Goal: Information Seeking & Learning: Learn about a topic

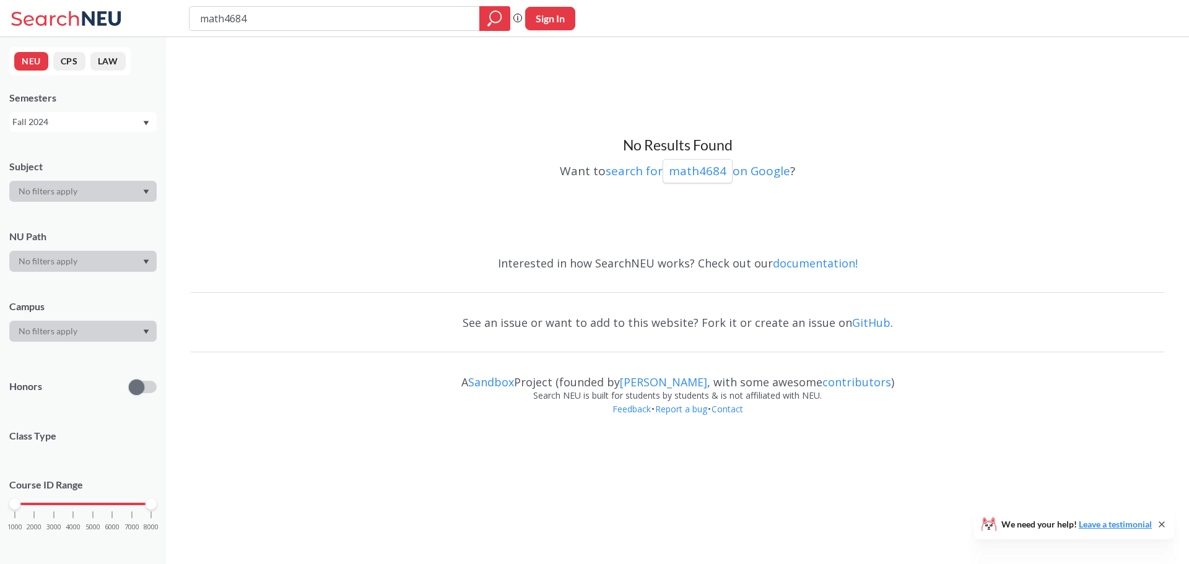
click at [64, 124] on div "Fall 2024" at bounding box center [76, 122] width 129 height 14
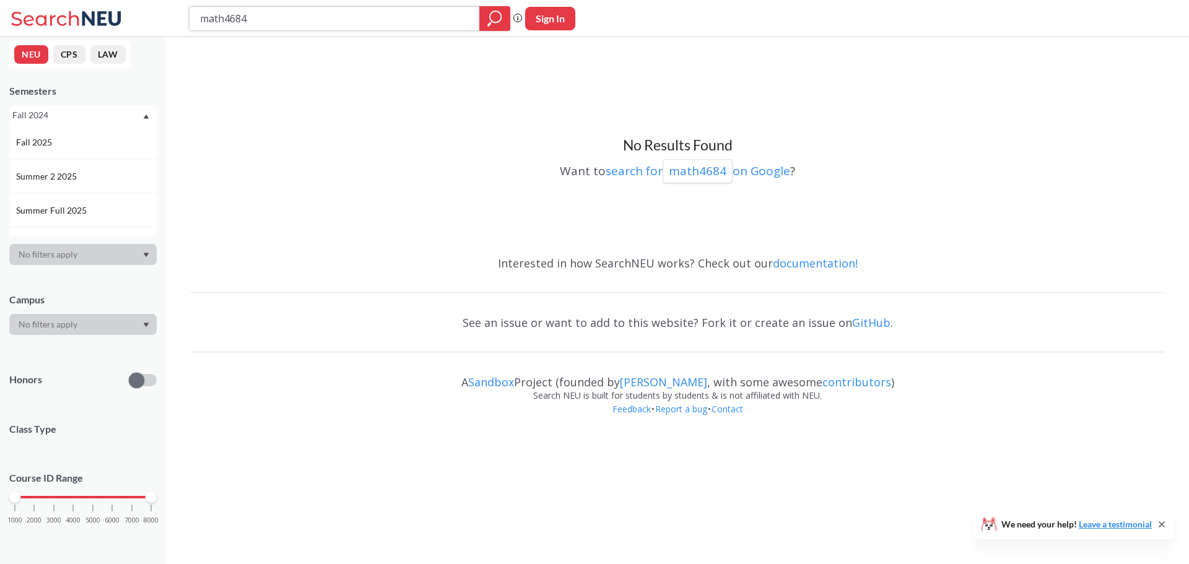
click at [449, 10] on input "math4684" at bounding box center [335, 18] width 272 height 21
click at [491, 19] on icon "magnifying glass" at bounding box center [494, 18] width 15 height 17
click at [90, 127] on div "NEU CPS LAW Semesters Fall 2024 Subject NU Path Campus Honors Class Type Course…" at bounding box center [83, 300] width 166 height 527
click at [90, 115] on div "Fall 2024" at bounding box center [76, 115] width 129 height 14
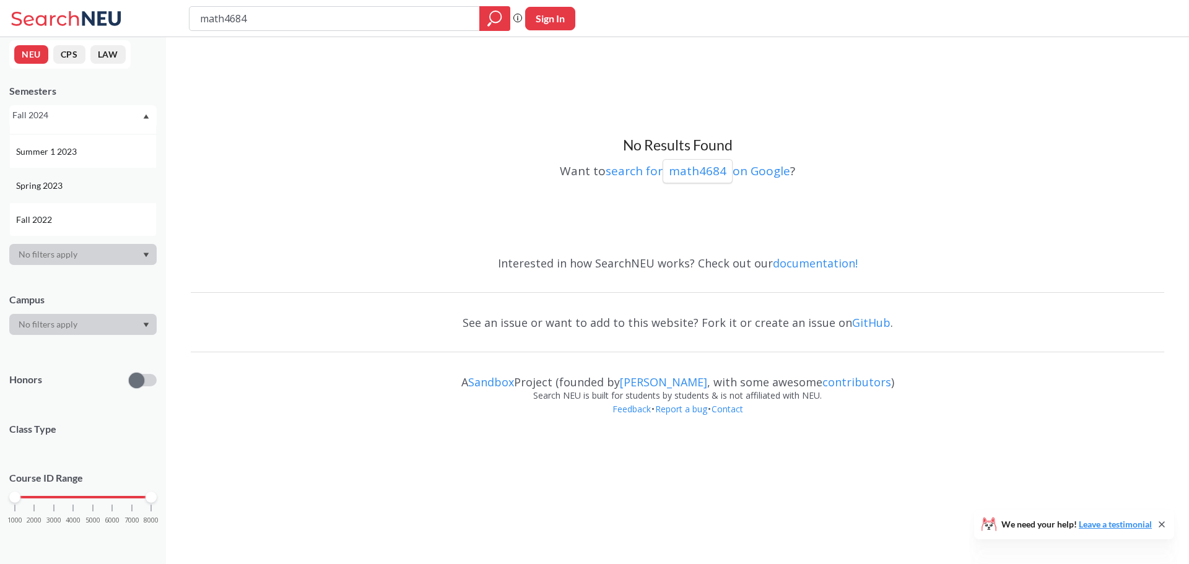
click at [69, 181] on div "Spring 2023" at bounding box center [86, 186] width 140 height 14
click at [116, 118] on div "Spring 2023" at bounding box center [76, 115] width 129 height 14
click at [55, 145] on span "Spring 2024" at bounding box center [40, 139] width 49 height 14
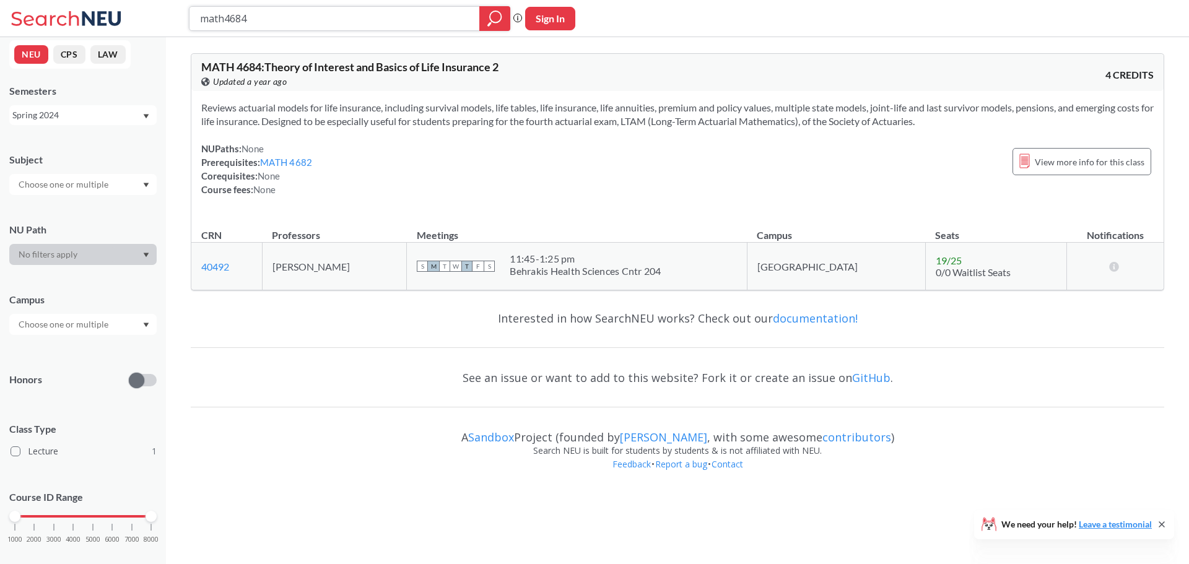
click at [284, 24] on input "math4684" at bounding box center [335, 18] width 272 height 21
type input "or7230"
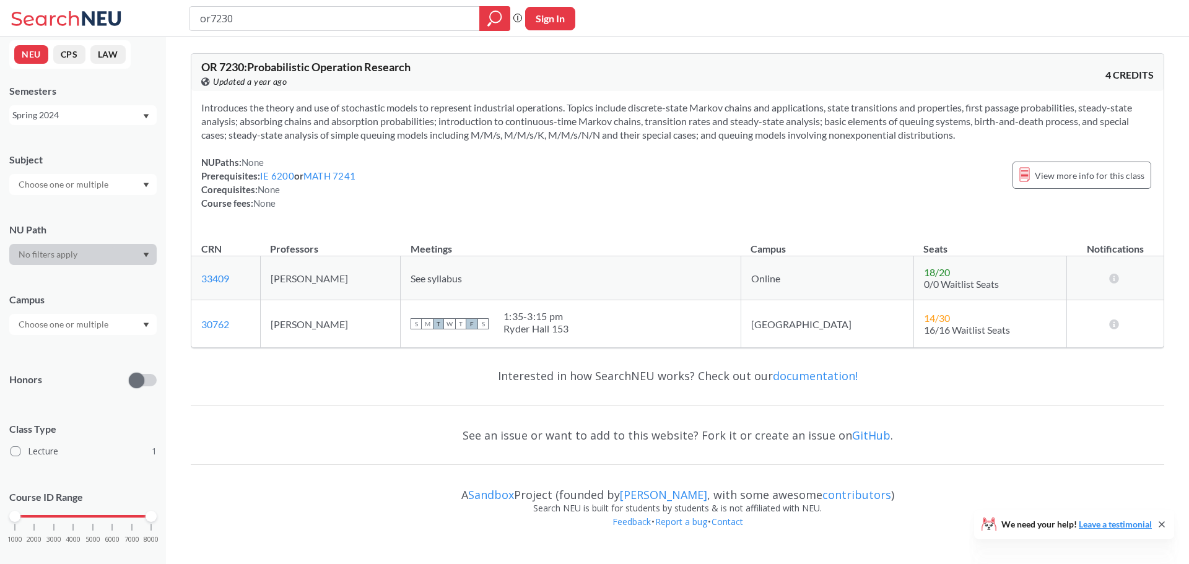
click at [38, 118] on div "Spring 2024" at bounding box center [76, 115] width 129 height 14
click at [58, 142] on div "Fall 2025" at bounding box center [86, 143] width 140 height 14
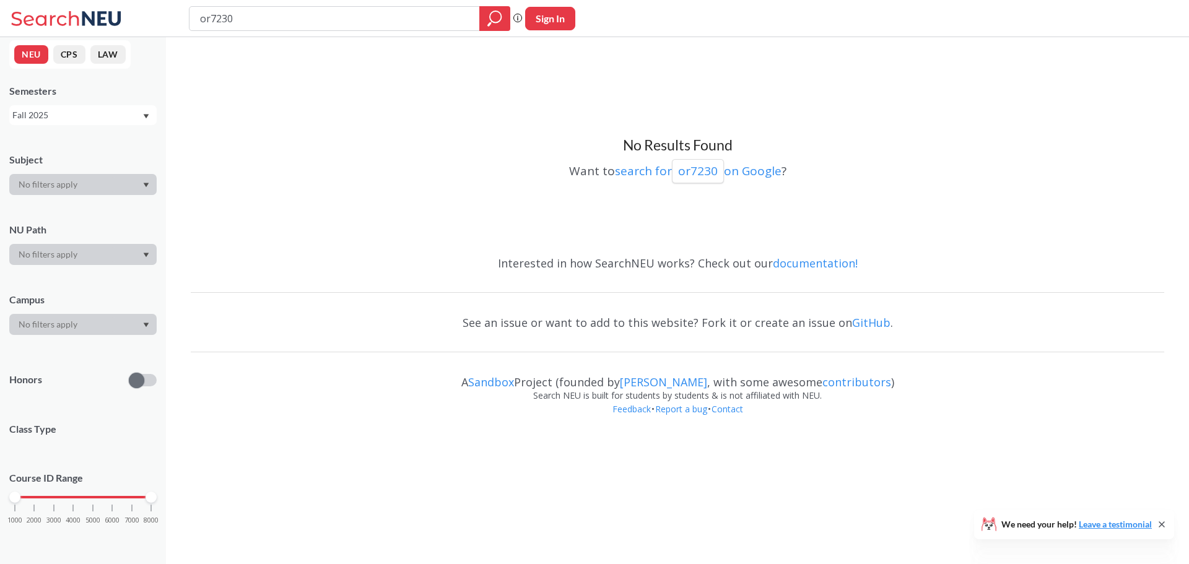
click at [113, 118] on div "Fall 2025" at bounding box center [76, 115] width 129 height 14
click at [68, 150] on div "Spring 2025" at bounding box center [86, 155] width 140 height 14
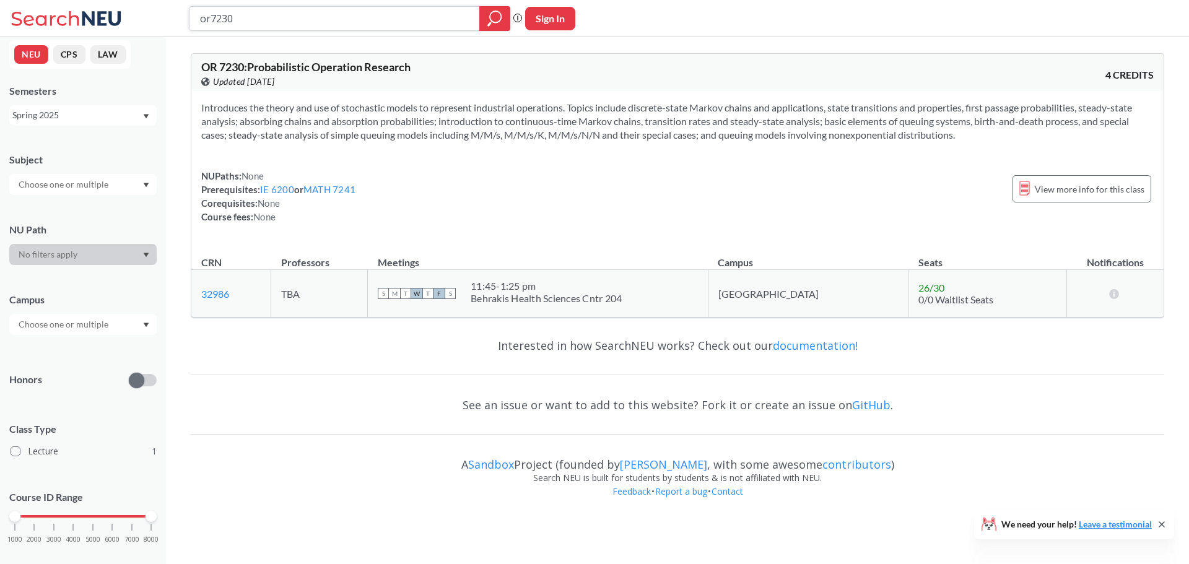
drag, startPoint x: 248, startPoint y: 20, endPoint x: 112, endPoint y: 39, distance: 137.5
click at [112, 39] on div "or7230 Phrase search guarantees the exact search appears in the results. Ex. If…" at bounding box center [594, 258] width 1189 height 517
type input "math7243"
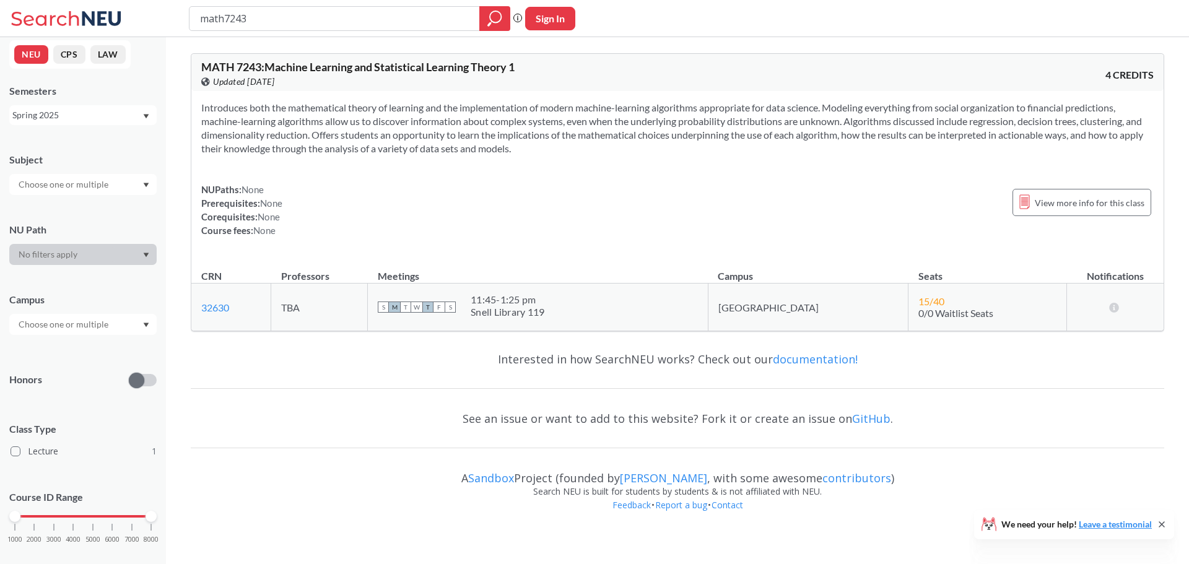
drag, startPoint x: 79, startPoint y: 111, endPoint x: 72, endPoint y: 118, distance: 9.2
click at [78, 112] on div "Spring 2025" at bounding box center [76, 115] width 129 height 14
click at [67, 143] on div "Fall 2025" at bounding box center [86, 143] width 140 height 14
type input "math7342"
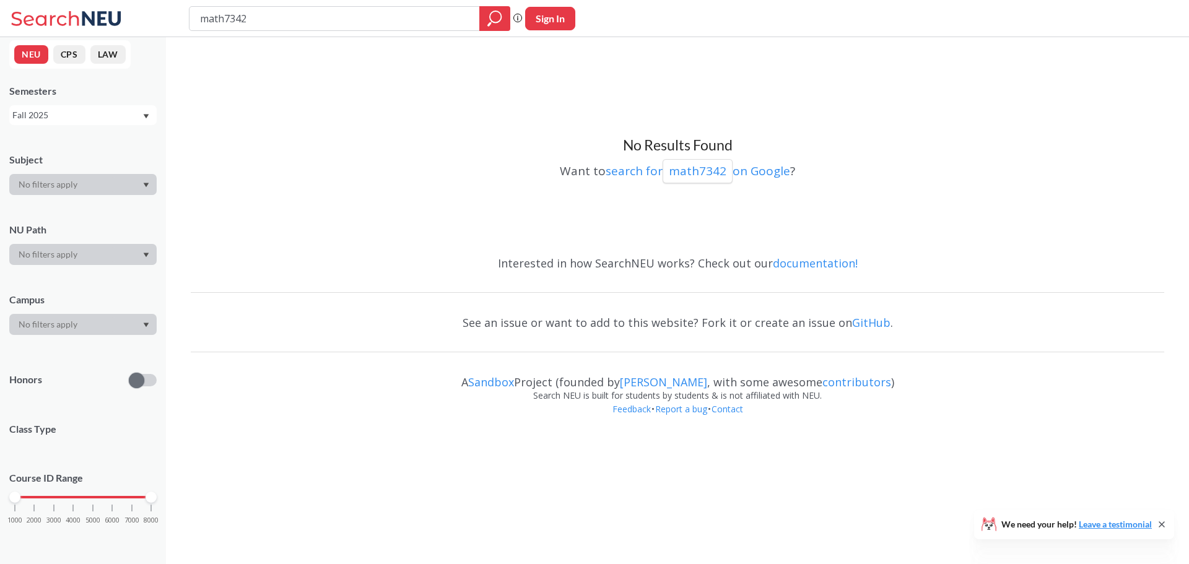
click at [90, 118] on div "Fall 2025" at bounding box center [76, 115] width 129 height 14
click at [88, 219] on div "Spring 2025" at bounding box center [86, 217] width 140 height 14
click at [89, 109] on div "Spring 2025" at bounding box center [76, 115] width 129 height 14
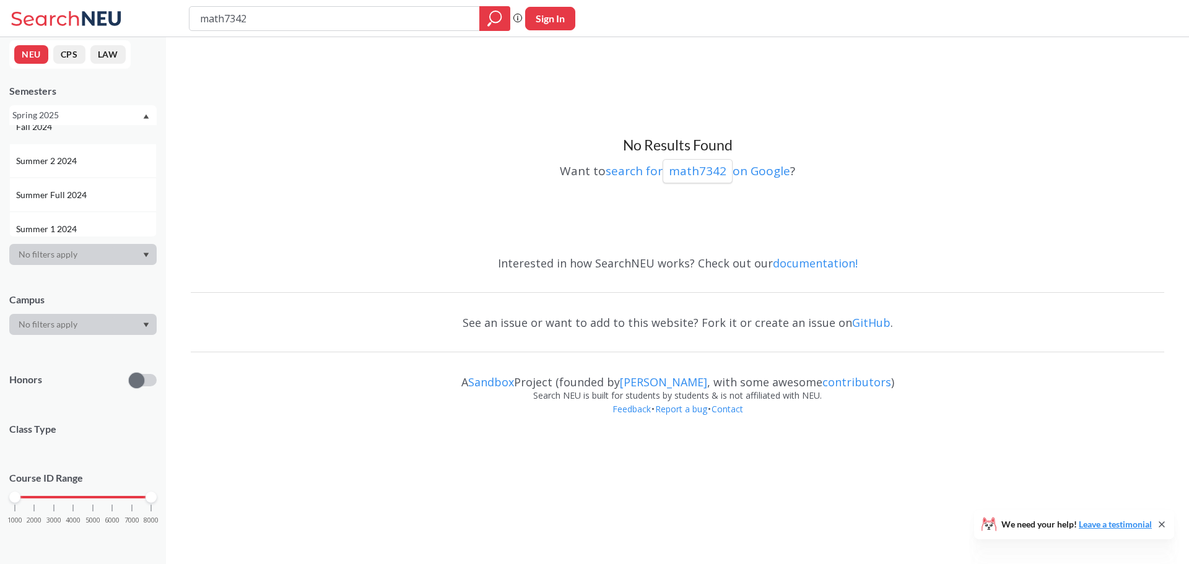
click at [51, 128] on span "Fall 2024" at bounding box center [35, 127] width 38 height 14
click at [64, 116] on div "Fall 2024" at bounding box center [76, 115] width 129 height 14
click at [66, 202] on div "Spring 2024" at bounding box center [86, 201] width 140 height 14
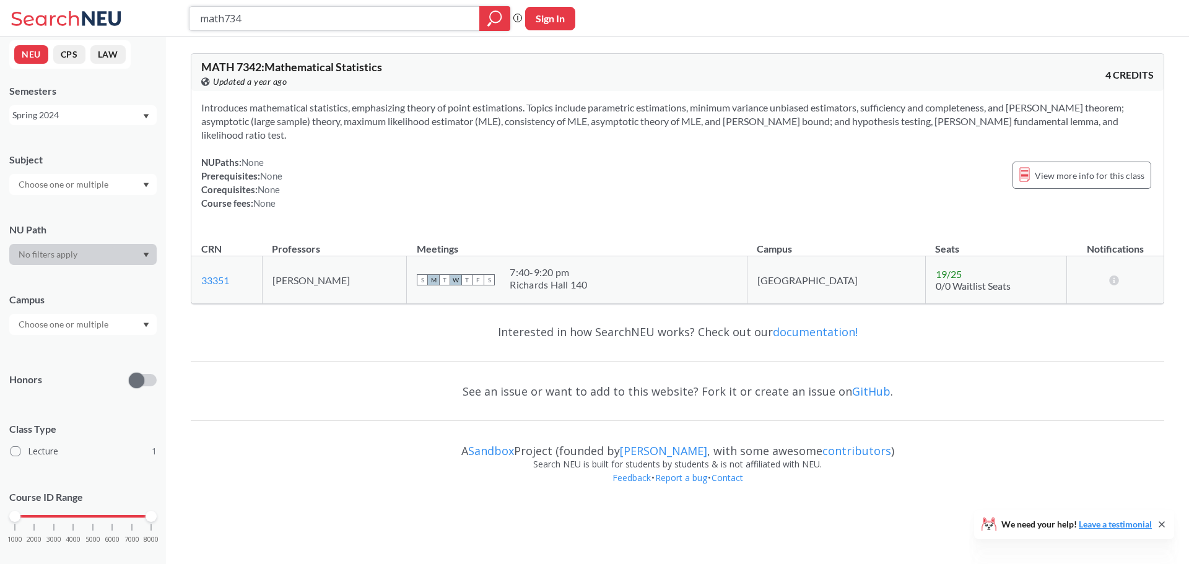
type input "math7343"
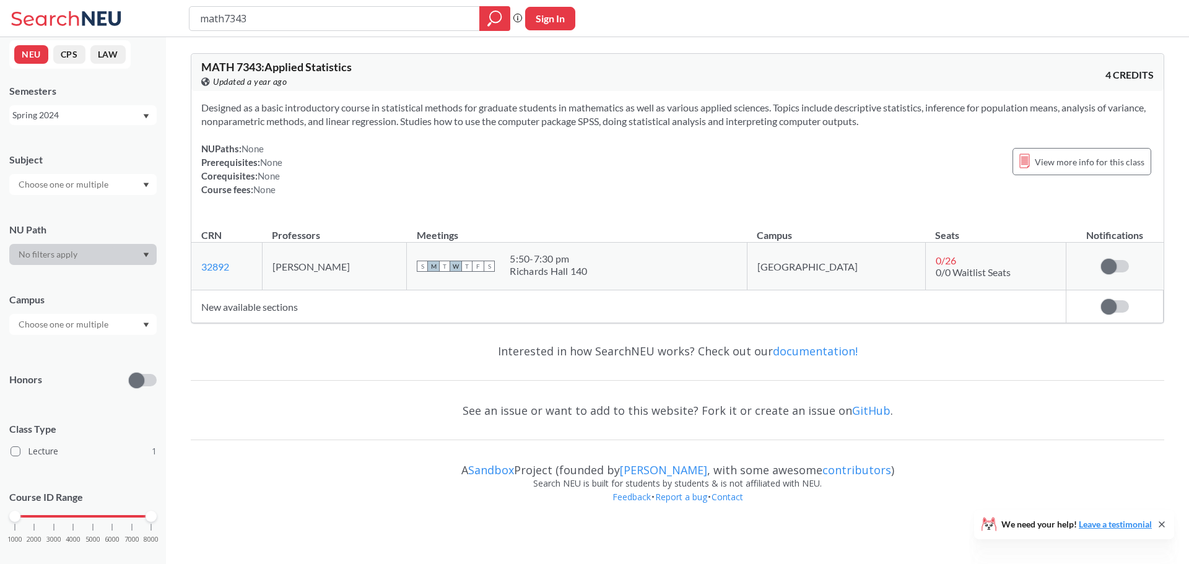
click at [82, 115] on div "Spring 2024" at bounding box center [76, 115] width 129 height 14
click at [71, 148] on div "Fall 2025" at bounding box center [86, 143] width 140 height 14
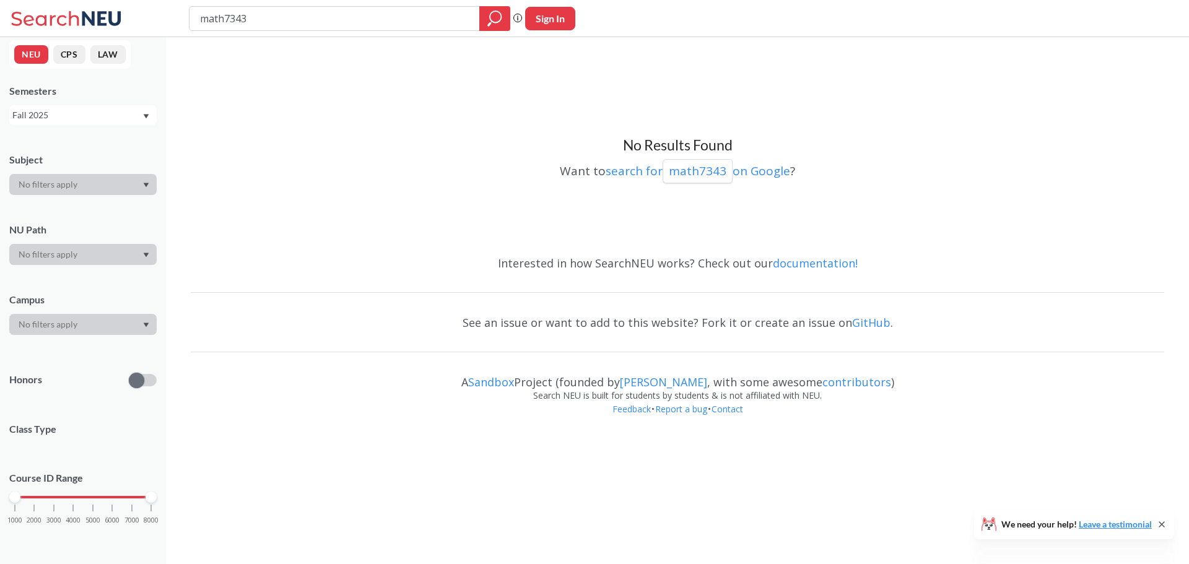
click at [67, 116] on div "Fall 2025" at bounding box center [76, 115] width 129 height 14
click at [41, 160] on span "Spring 2025" at bounding box center [40, 155] width 49 height 14
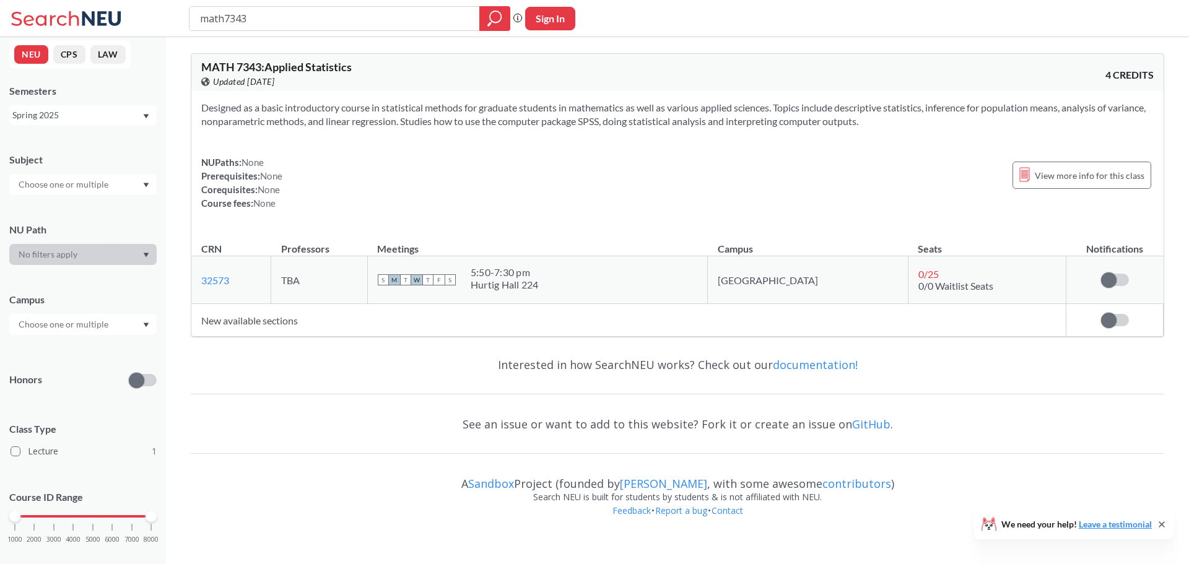
click at [61, 116] on div "Spring 2025" at bounding box center [76, 115] width 129 height 14
click at [41, 189] on span "Fall 2024" at bounding box center [35, 189] width 38 height 14
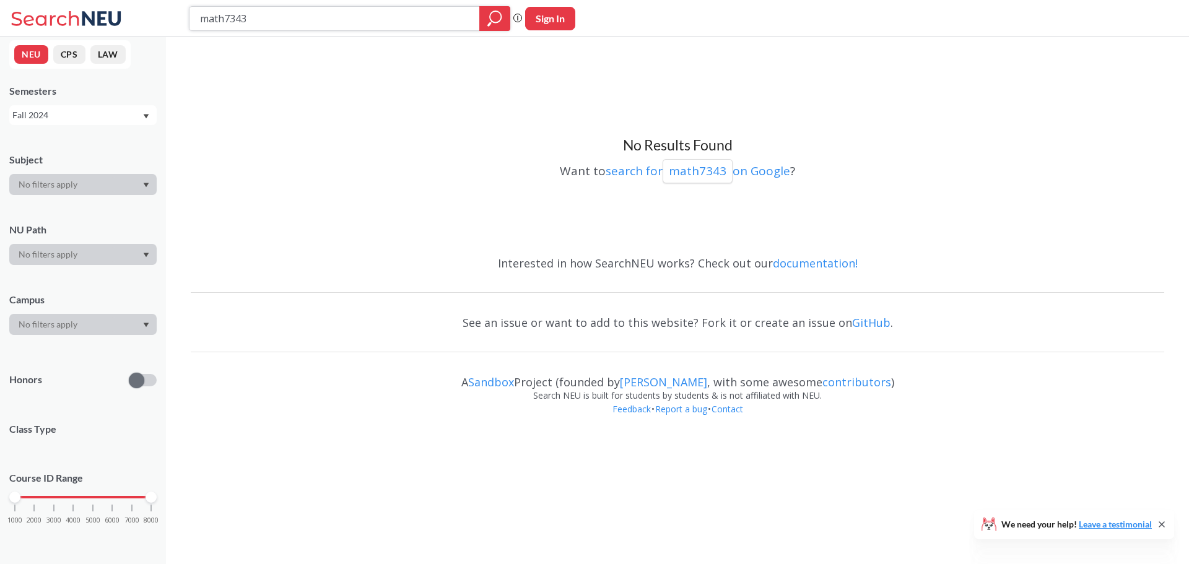
click at [302, 15] on input "math7343" at bounding box center [335, 18] width 272 height 21
type input "math7344"
click at [71, 116] on div "Fall 2024" at bounding box center [76, 115] width 129 height 14
click at [53, 141] on span "Fall 2025" at bounding box center [35, 143] width 38 height 14
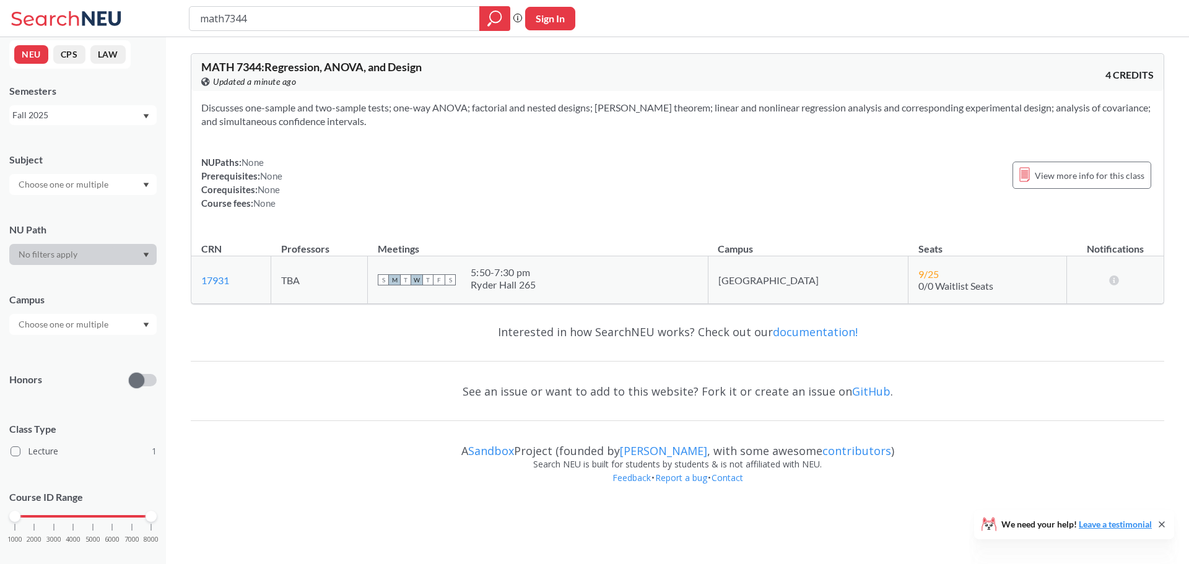
click at [67, 129] on div "NEU CPS LAW Semesters Fall 2025 Subject NU Path Campus Honors Class Type Lectur…" at bounding box center [83, 300] width 166 height 527
click at [66, 119] on div "Fall 2025" at bounding box center [76, 115] width 129 height 14
click at [48, 157] on span "Spring 2025" at bounding box center [40, 155] width 49 height 14
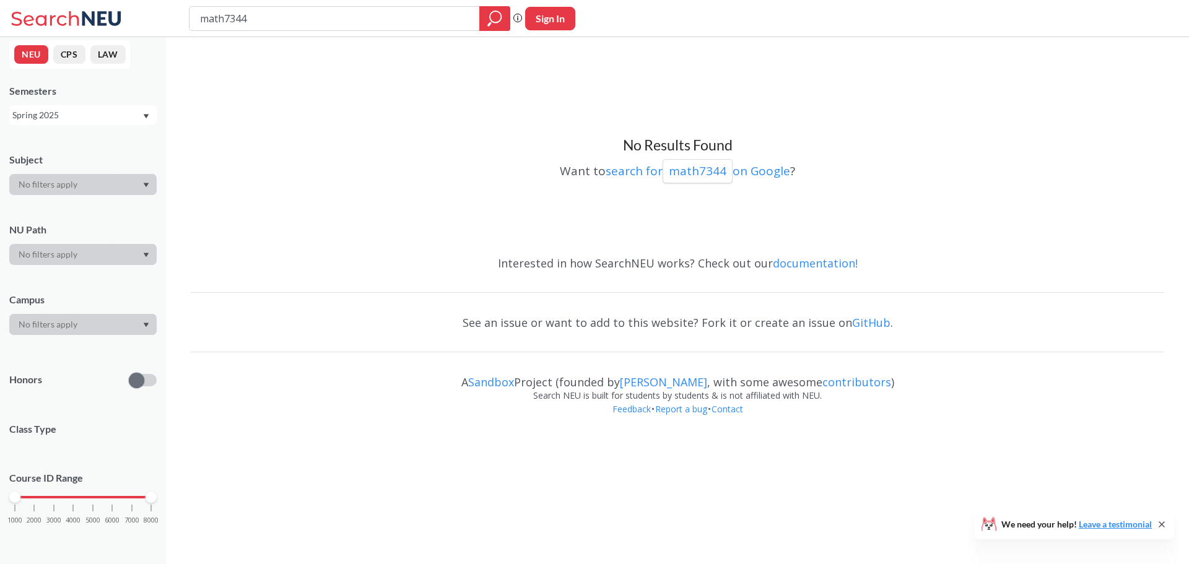
click at [63, 118] on div "Spring 2025" at bounding box center [76, 115] width 129 height 14
click at [45, 132] on span "Fall 2024" at bounding box center [35, 127] width 38 height 14
click at [53, 115] on div "Fall 2024" at bounding box center [76, 115] width 129 height 14
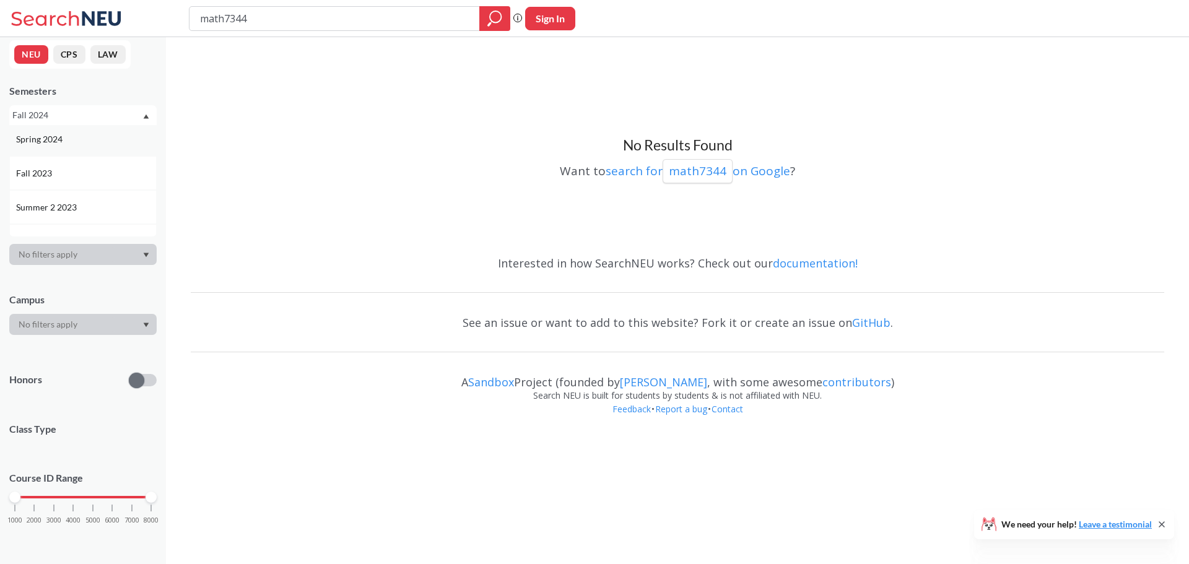
click at [46, 136] on span "Spring 2024" at bounding box center [40, 139] width 49 height 14
click at [59, 120] on div "Spring 2024" at bounding box center [76, 115] width 129 height 14
click at [50, 169] on span "Fall 2023" at bounding box center [35, 174] width 38 height 14
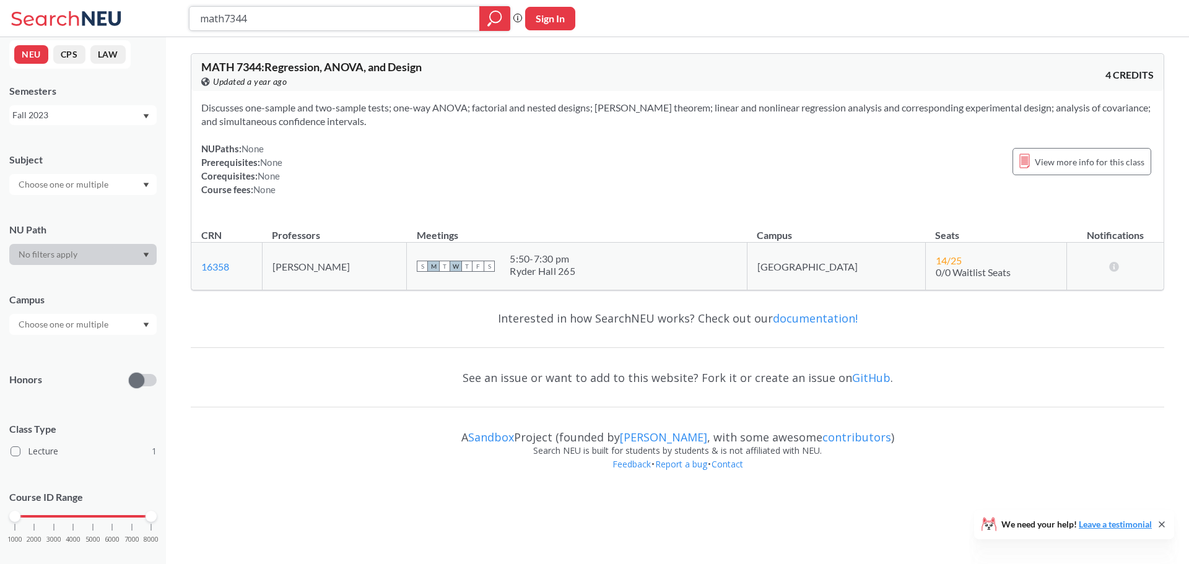
click at [331, 15] on input "math7344" at bounding box center [335, 18] width 272 height 21
type input "ds5110"
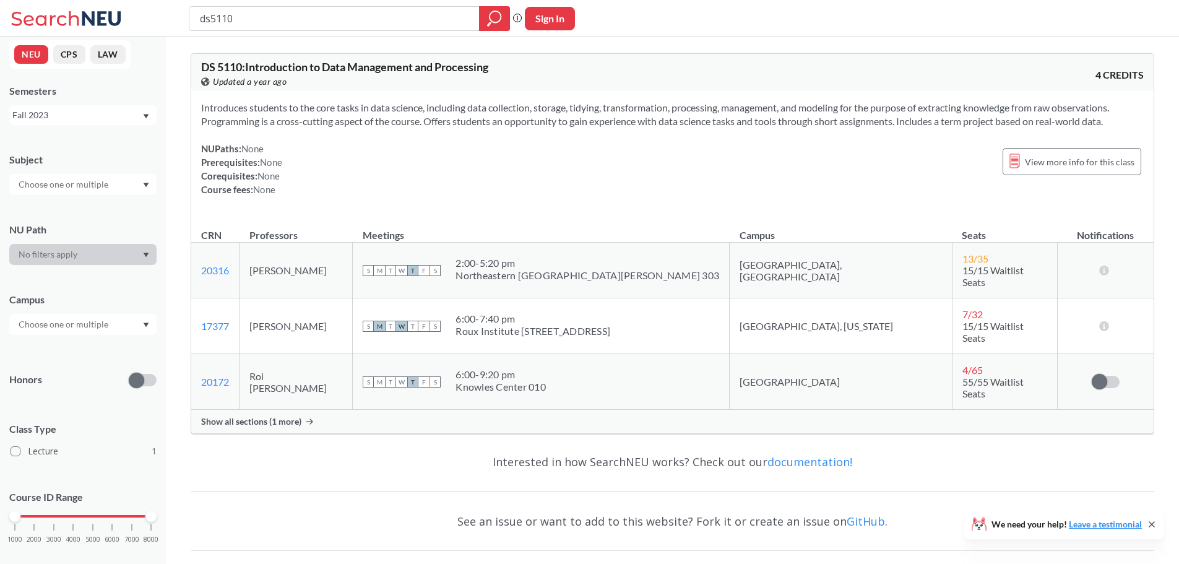
click at [61, 121] on div "Fall 2023" at bounding box center [76, 115] width 129 height 14
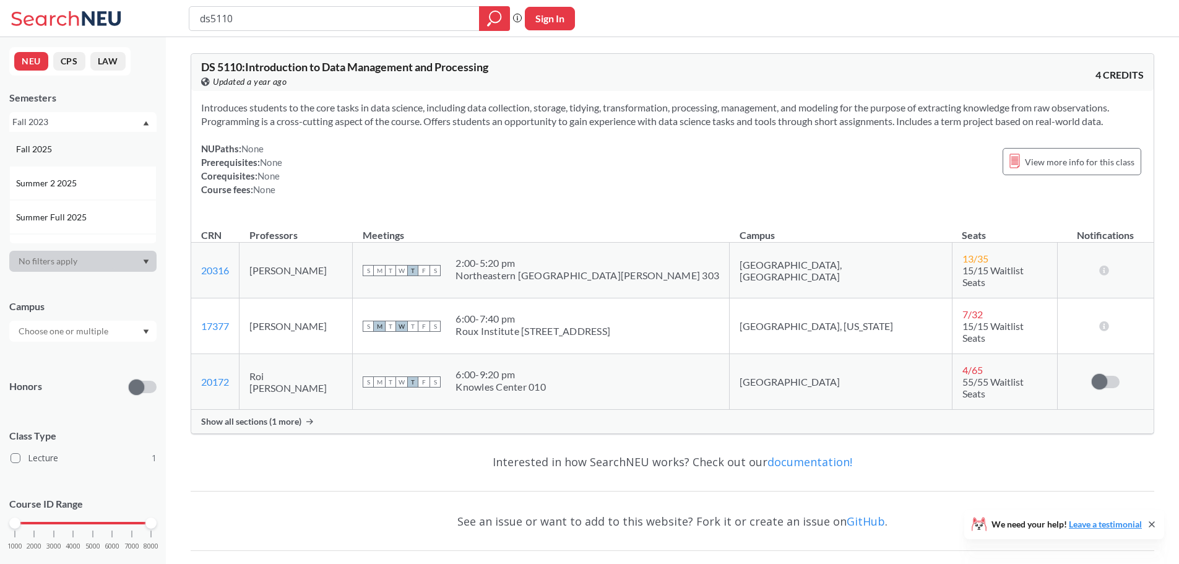
click at [80, 152] on div "Fall 2025" at bounding box center [86, 149] width 140 height 14
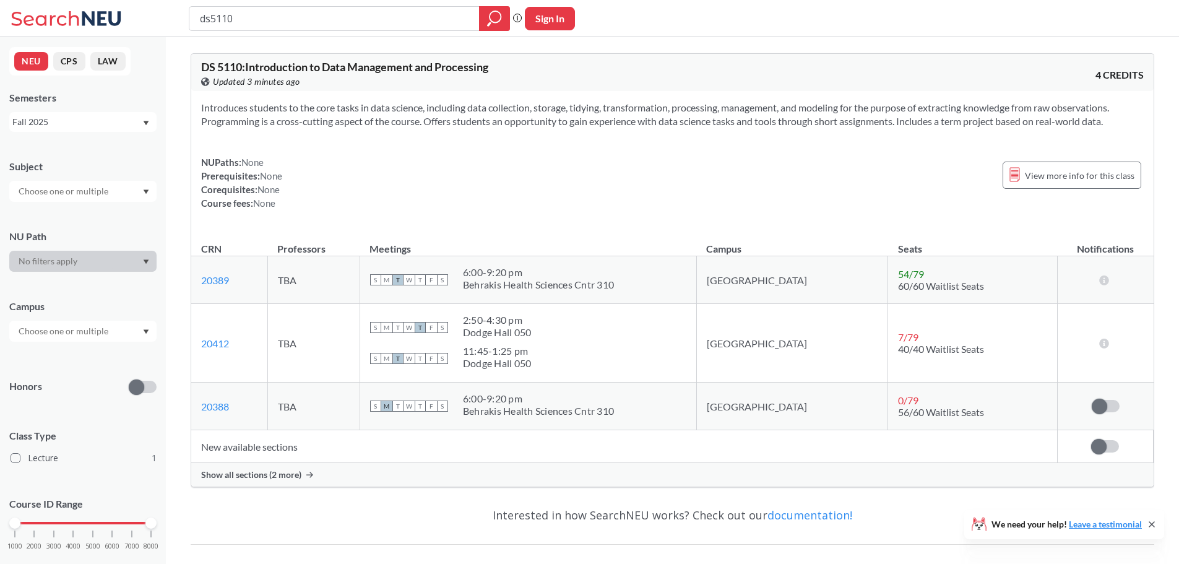
click at [95, 121] on div "Fall 2025" at bounding box center [76, 122] width 129 height 14
click at [80, 217] on div "Spring 2025" at bounding box center [86, 224] width 140 height 14
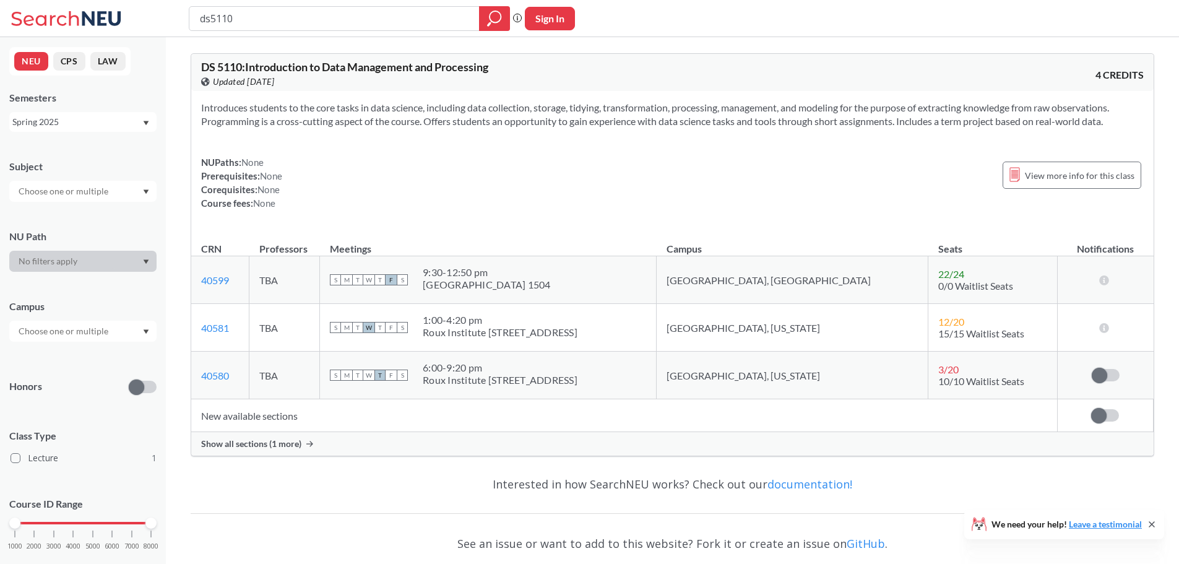
click at [89, 123] on div "Spring 2025" at bounding box center [76, 122] width 129 height 14
click at [43, 147] on span "Spring 2024" at bounding box center [40, 146] width 49 height 14
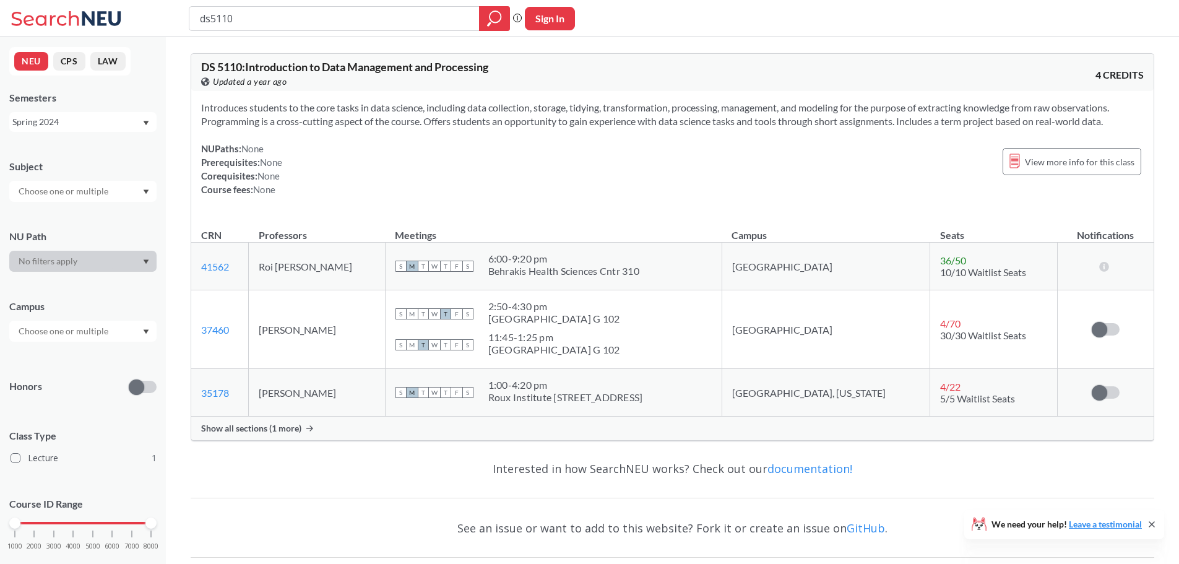
click at [222, 431] on span "Show all sections (1 more)" at bounding box center [251, 428] width 100 height 11
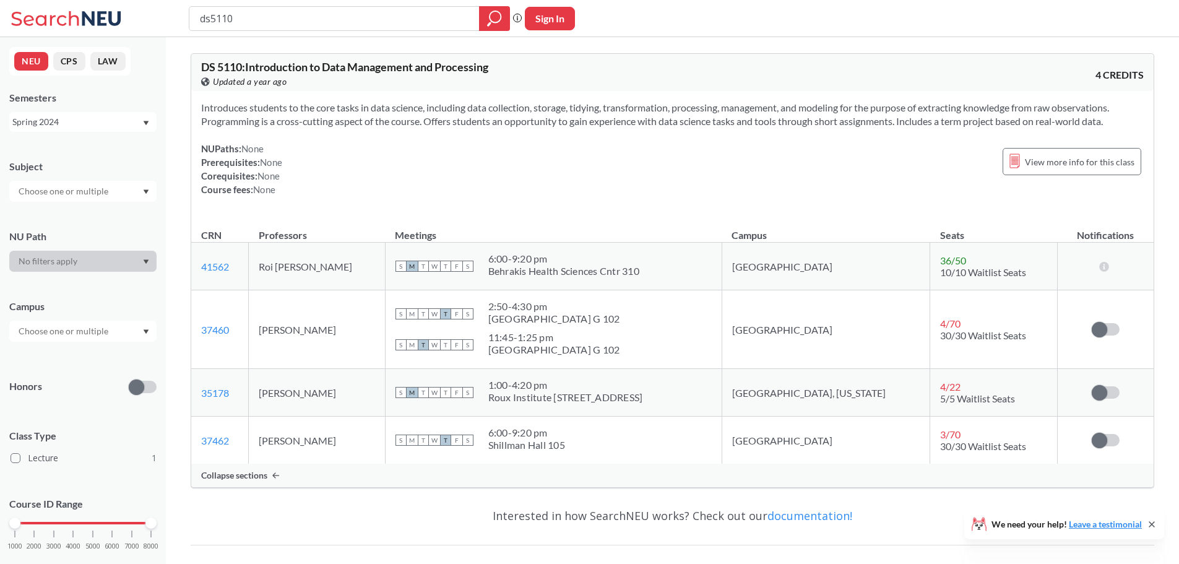
click at [66, 119] on div "Spring 2024" at bounding box center [76, 122] width 129 height 14
click at [64, 139] on div "Fall 2025" at bounding box center [82, 149] width 147 height 34
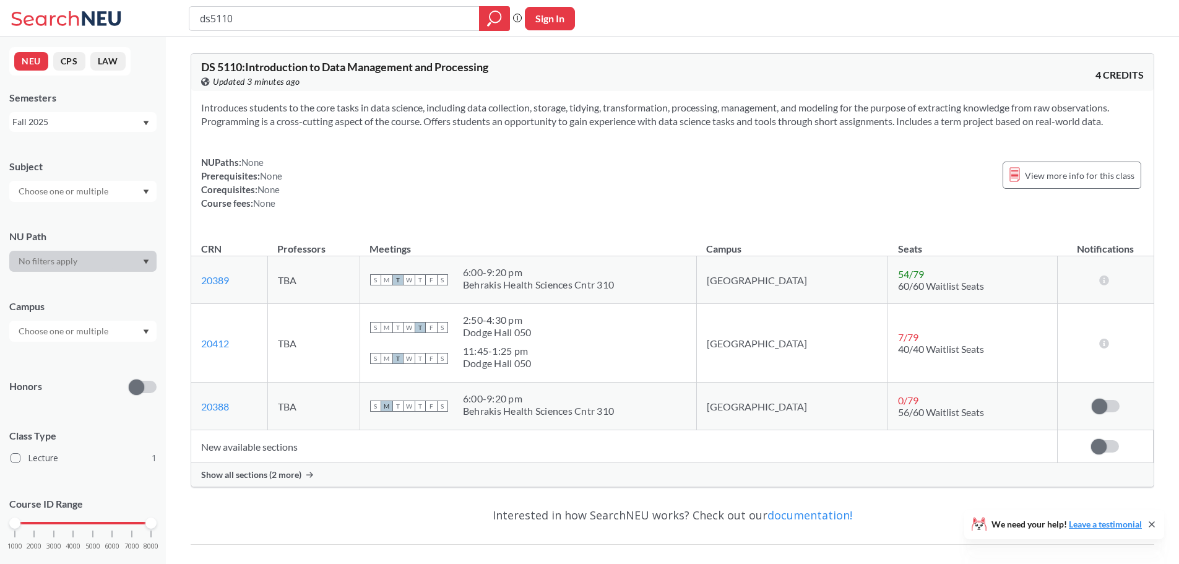
click at [256, 486] on div "Show all sections (2 more)" at bounding box center [672, 475] width 963 height 24
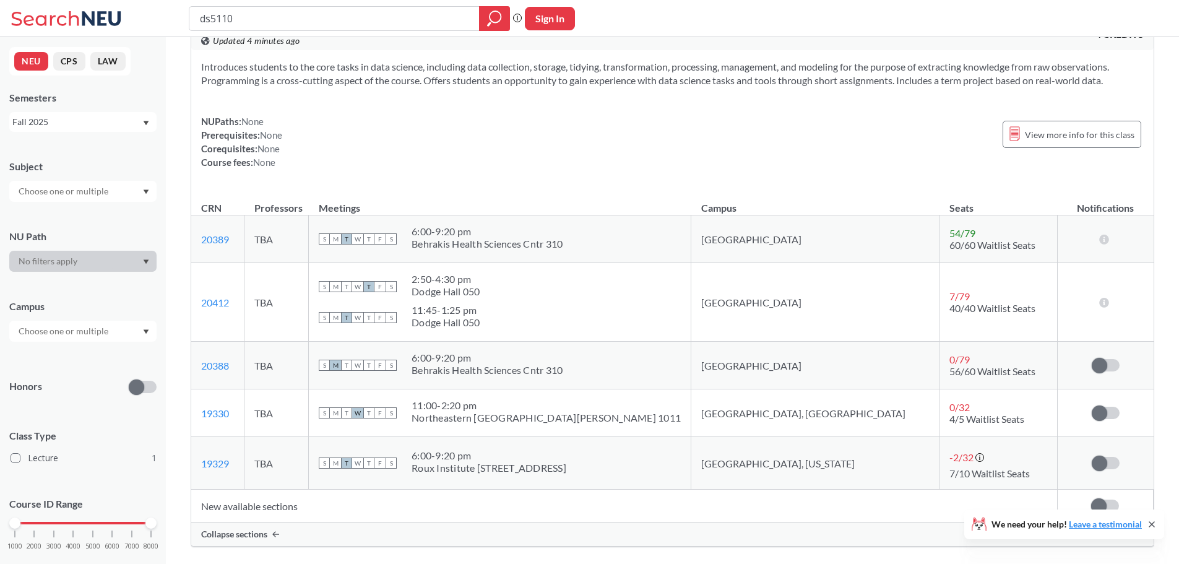
scroll to position [62, 0]
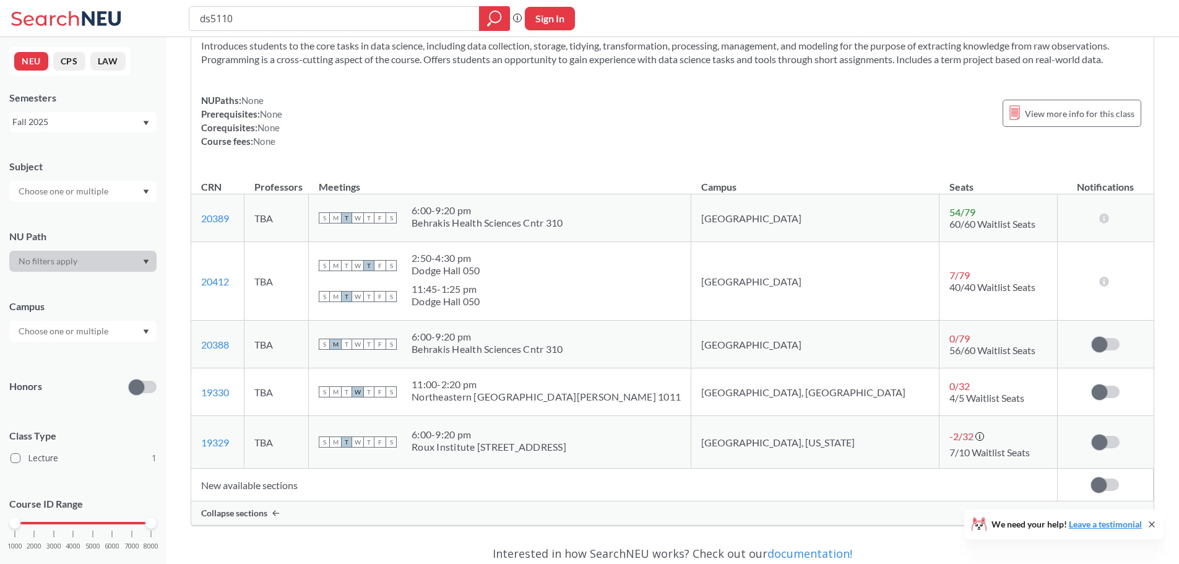
click at [293, 519] on div "Collapse sections" at bounding box center [672, 513] width 963 height 24
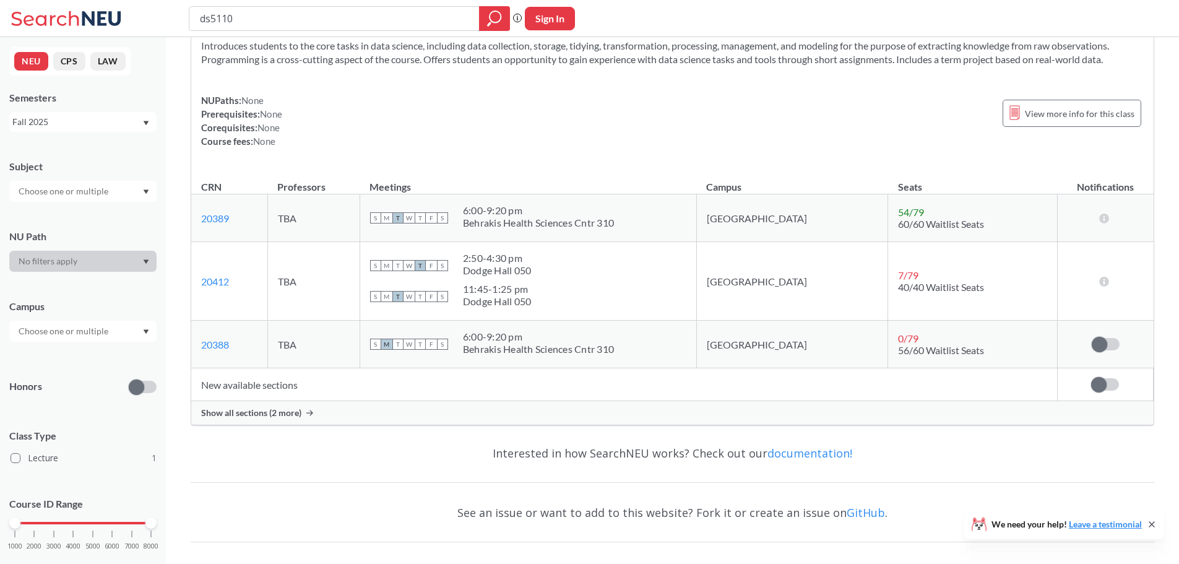
click at [274, 414] on span "Show all sections (2 more)" at bounding box center [251, 412] width 100 height 11
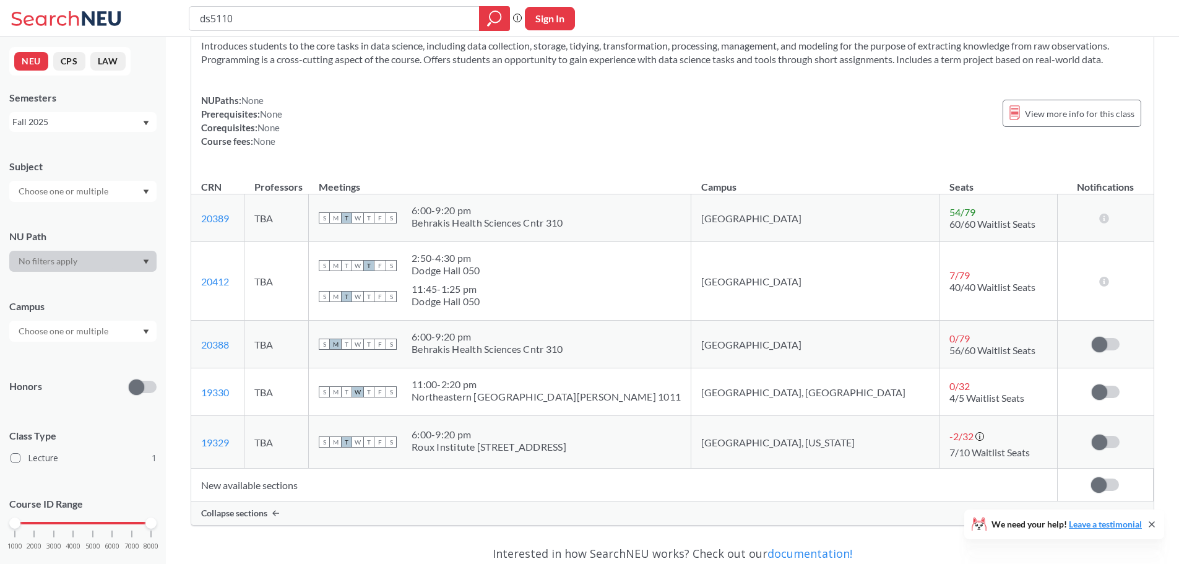
click at [267, 508] on span "Collapse sections" at bounding box center [234, 513] width 66 height 11
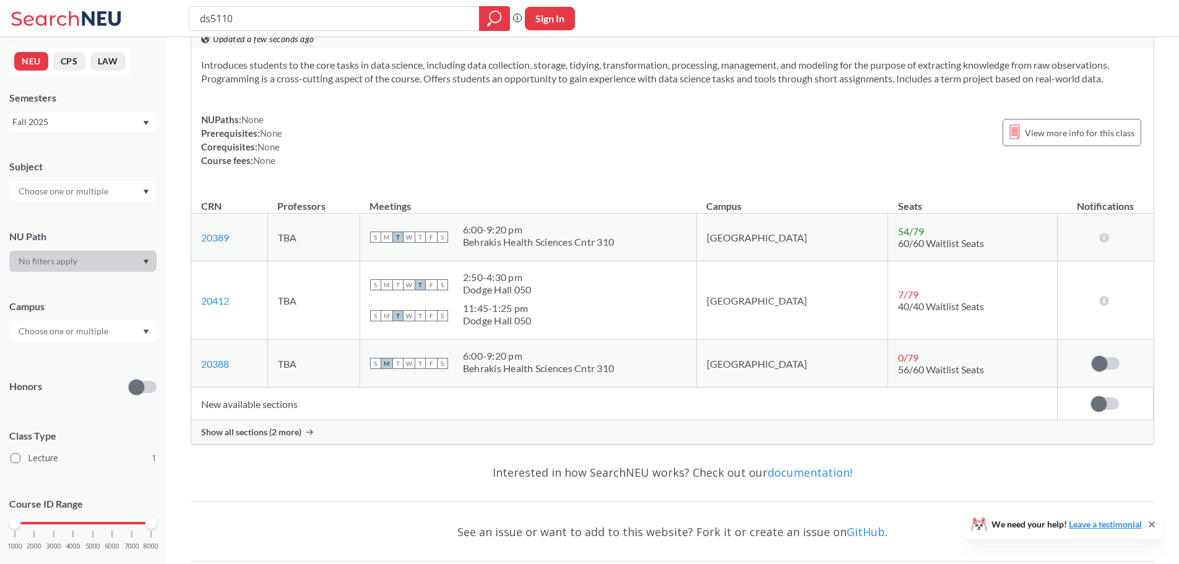
scroll to position [0, 0]
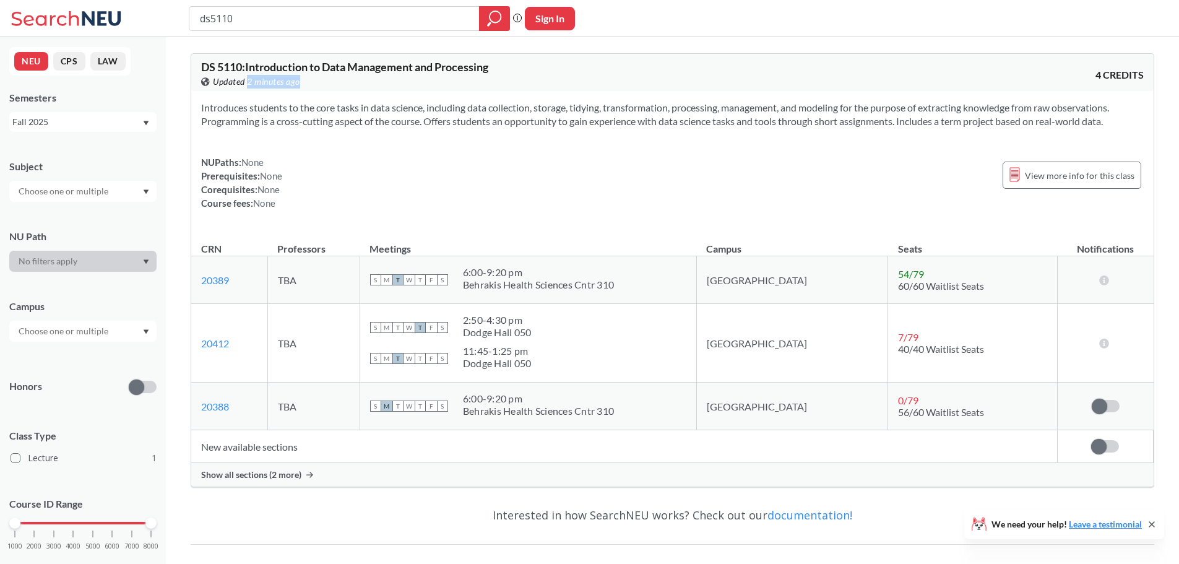
drag, startPoint x: 248, startPoint y: 84, endPoint x: 311, endPoint y: 84, distance: 63.1
click at [311, 84] on div "View this course on Banner. Updated 2 minutes ago" at bounding box center [437, 82] width 472 height 14
click at [301, 98] on div "Introduces students to the core tasks in data science, including data collectio…" at bounding box center [672, 160] width 963 height 139
click at [1034, 175] on span "View more info for this class" at bounding box center [1080, 175] width 110 height 15
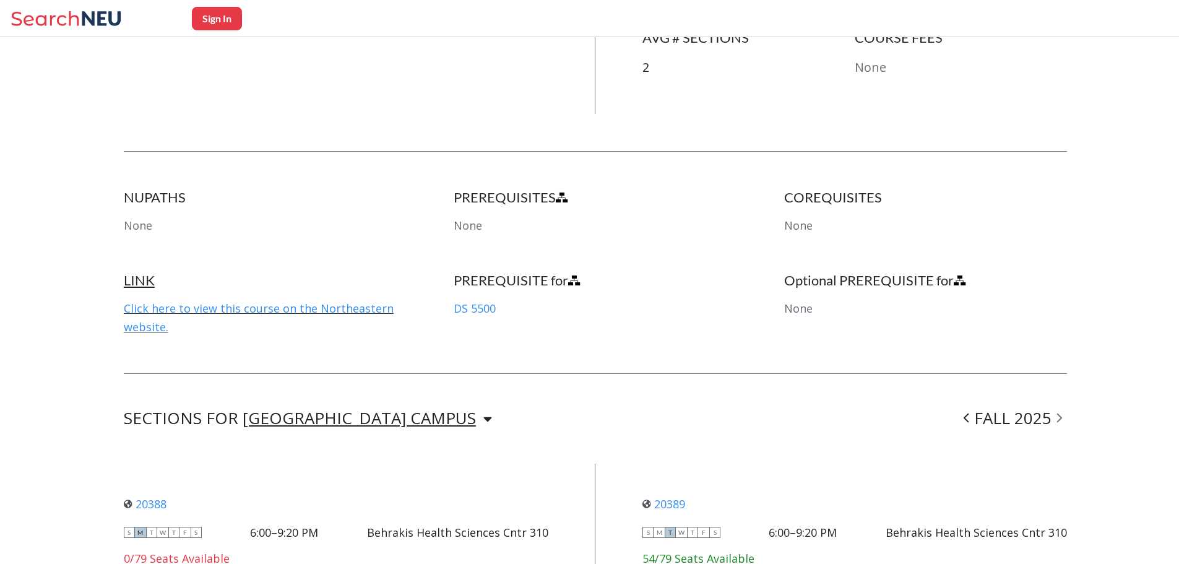
scroll to position [533, 0]
click at [274, 311] on link "Click here to view this course on the Northeastern website." at bounding box center [259, 319] width 270 height 33
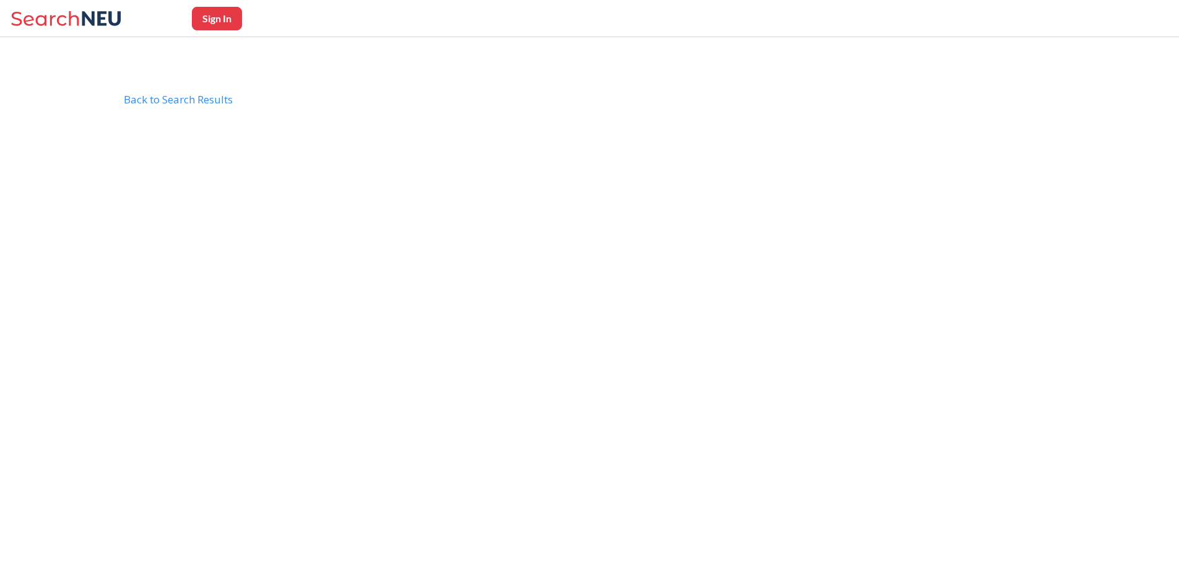
scroll to position [93, 0]
